Goal: Task Accomplishment & Management: Use online tool/utility

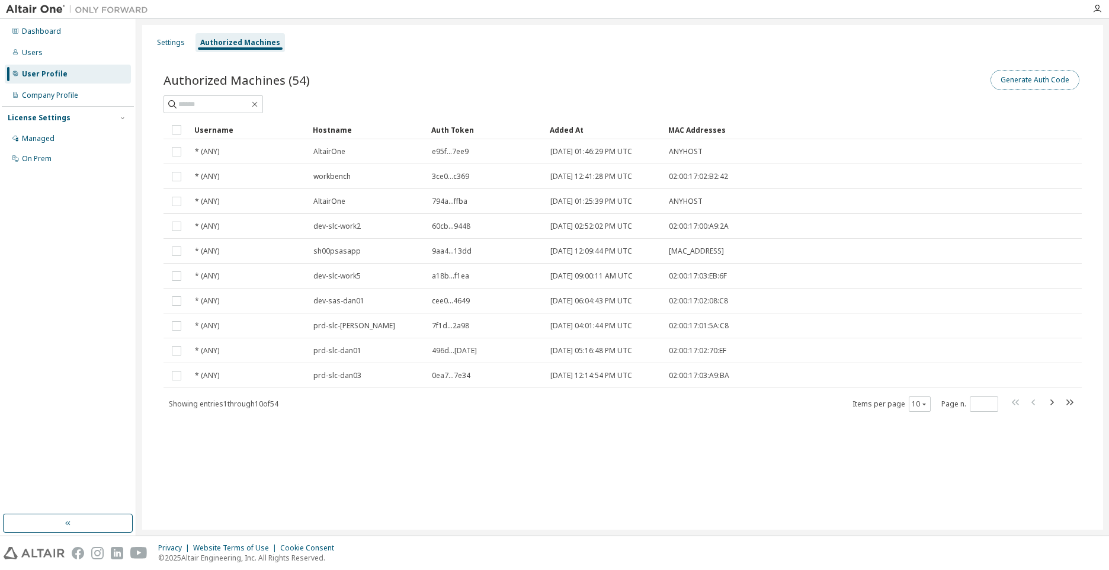
click at [1012, 81] on button "Generate Auth Code" at bounding box center [1034, 80] width 89 height 20
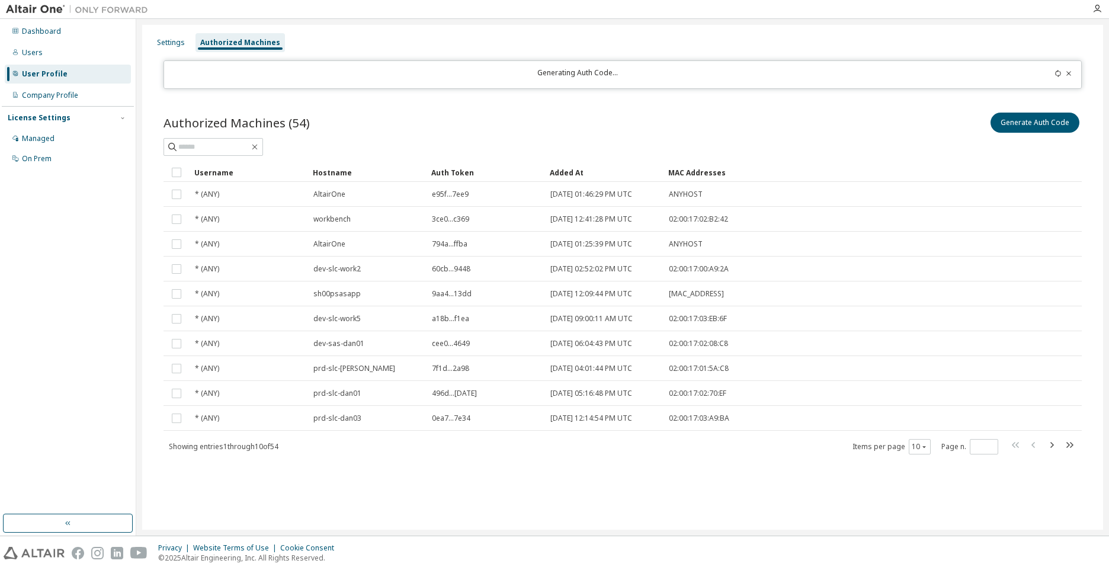
click at [117, 296] on div "Dashboard Users User Profile Company Profile License Settings Managed On Prem" at bounding box center [68, 267] width 132 height 492
click at [437, 516] on div "Settings Authorized Machines Generating Auth Code... Authorized Machines (54) G…" at bounding box center [622, 277] width 961 height 505
click at [1055, 73] on icon at bounding box center [1057, 73] width 7 height 7
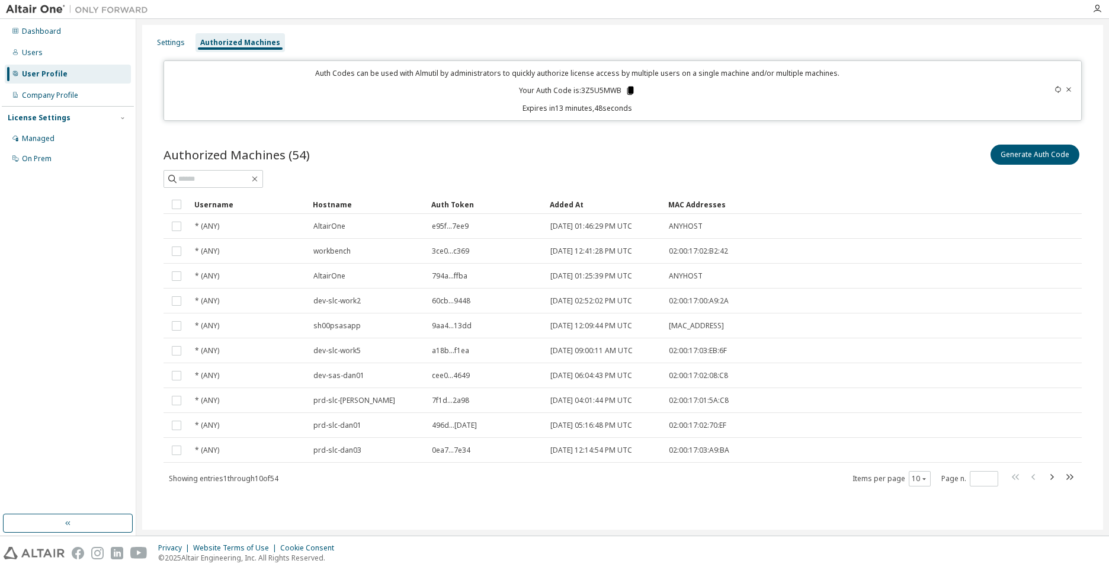
click at [633, 96] on icon at bounding box center [630, 90] width 11 height 11
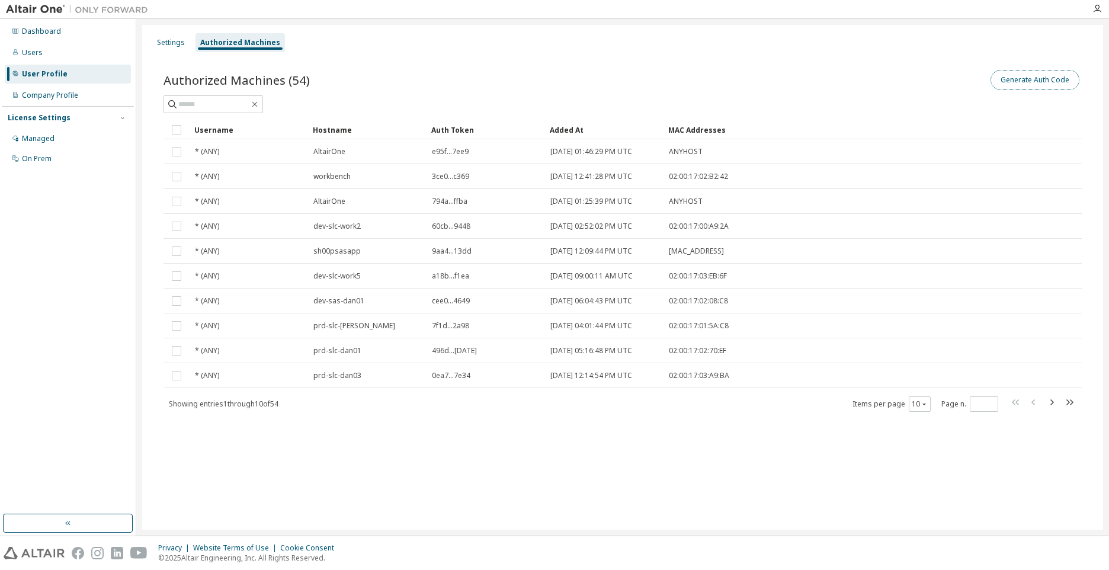
click at [1032, 82] on button "Generate Auth Code" at bounding box center [1034, 80] width 89 height 20
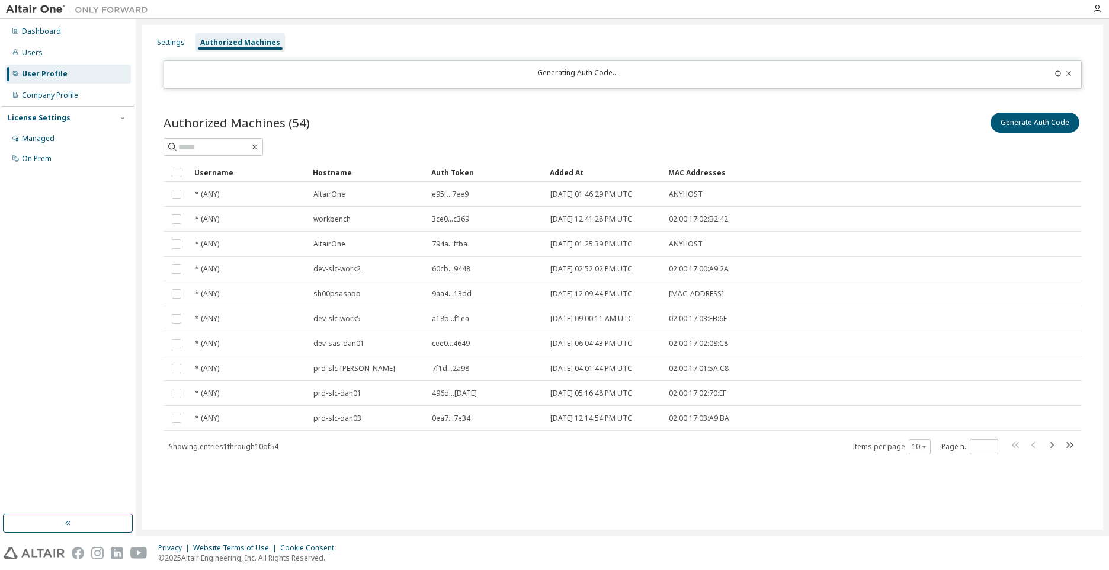
click at [1056, 70] on icon at bounding box center [1057, 73] width 7 height 7
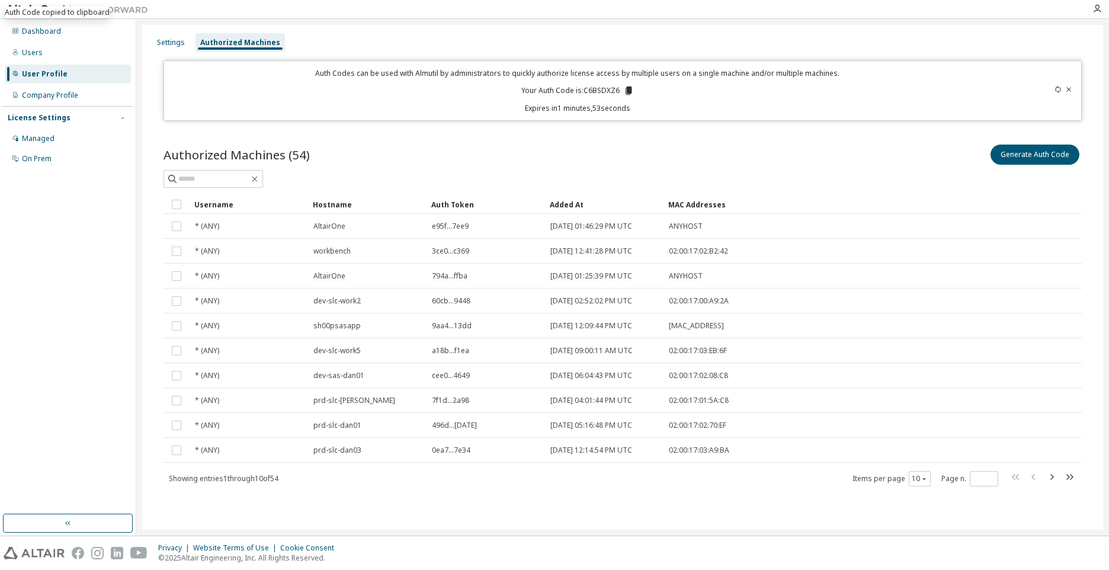
click at [1058, 91] on icon at bounding box center [1057, 89] width 5 height 7
click at [1054, 87] on div at bounding box center [1029, 90] width 90 height 45
click at [1057, 88] on icon at bounding box center [1057, 89] width 7 height 7
click at [627, 92] on icon at bounding box center [627, 90] width 7 height 8
